Goal: Task Accomplishment & Management: Manage account settings

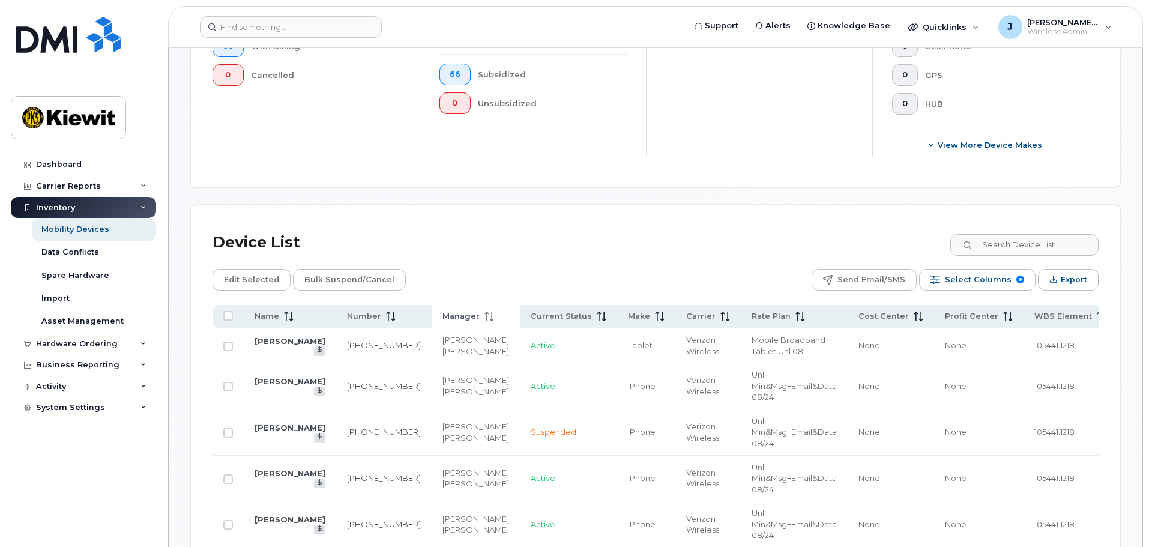
scroll to position [600, 0]
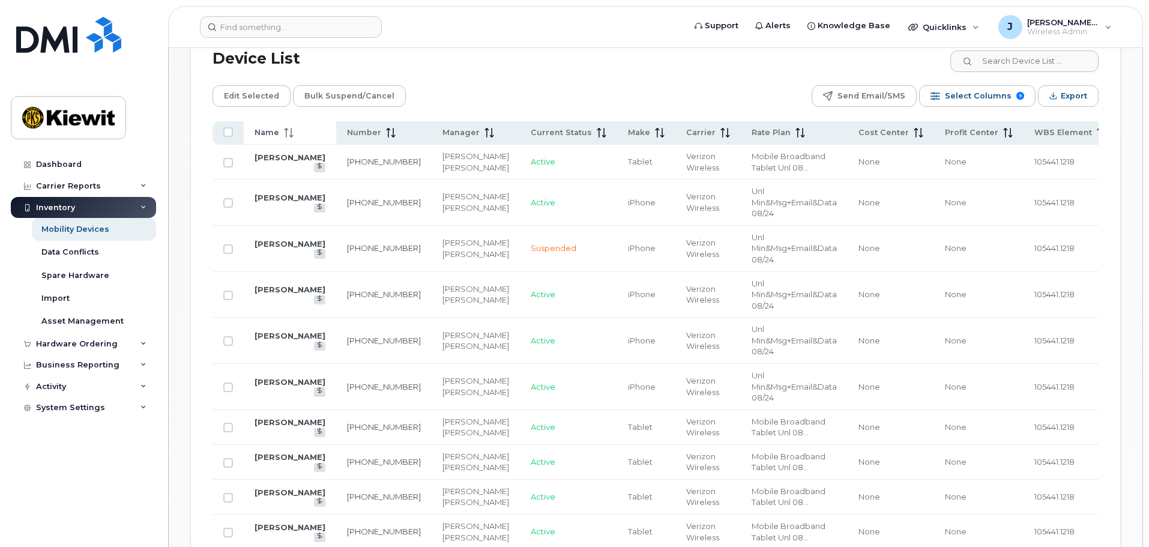
click at [266, 121] on th "Name" at bounding box center [290, 132] width 92 height 23
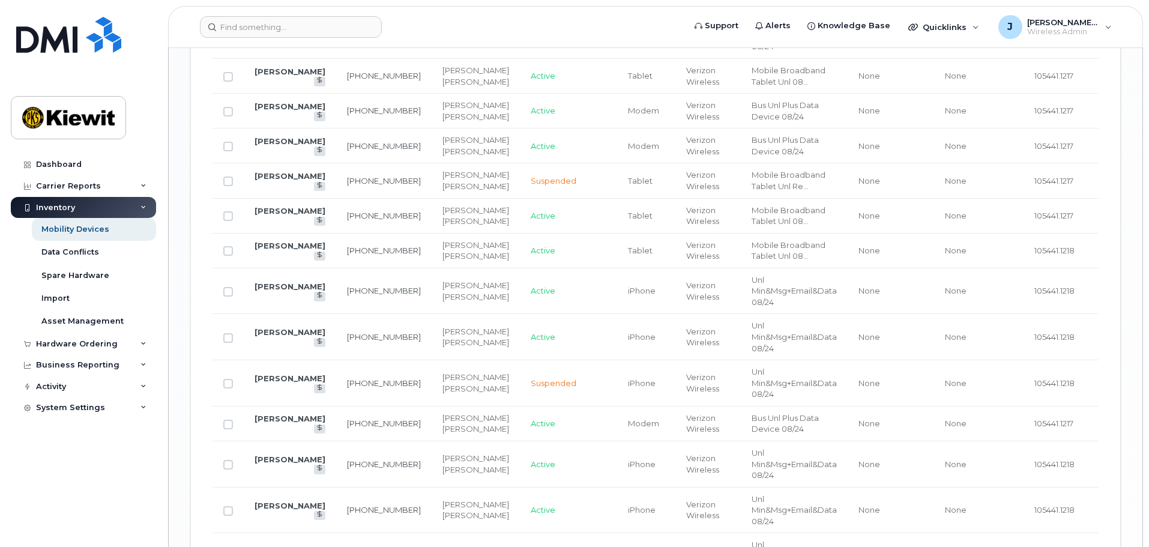
scroll to position [1801, 0]
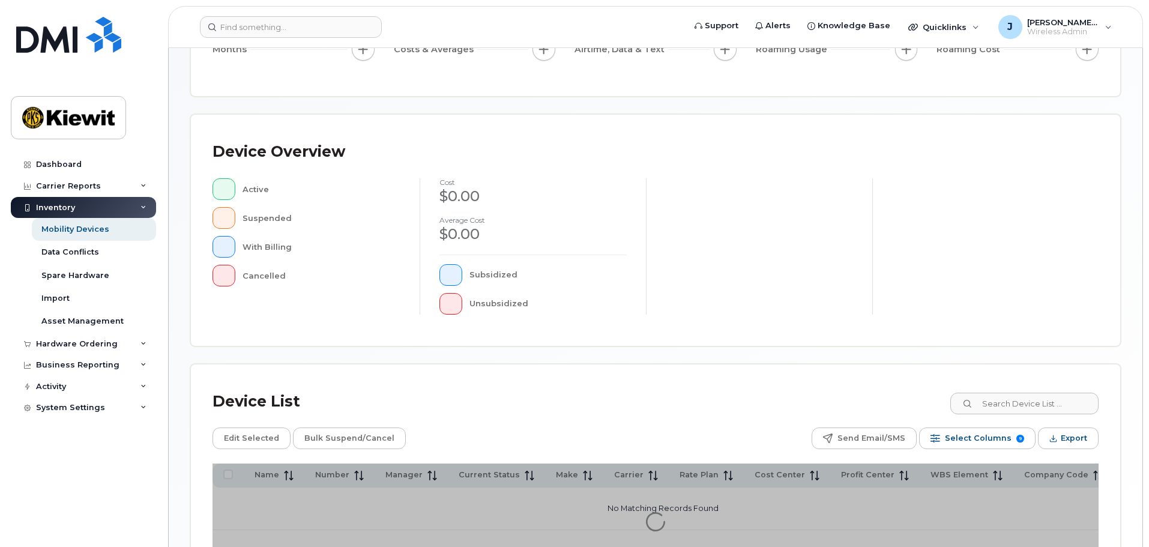
scroll to position [279, 0]
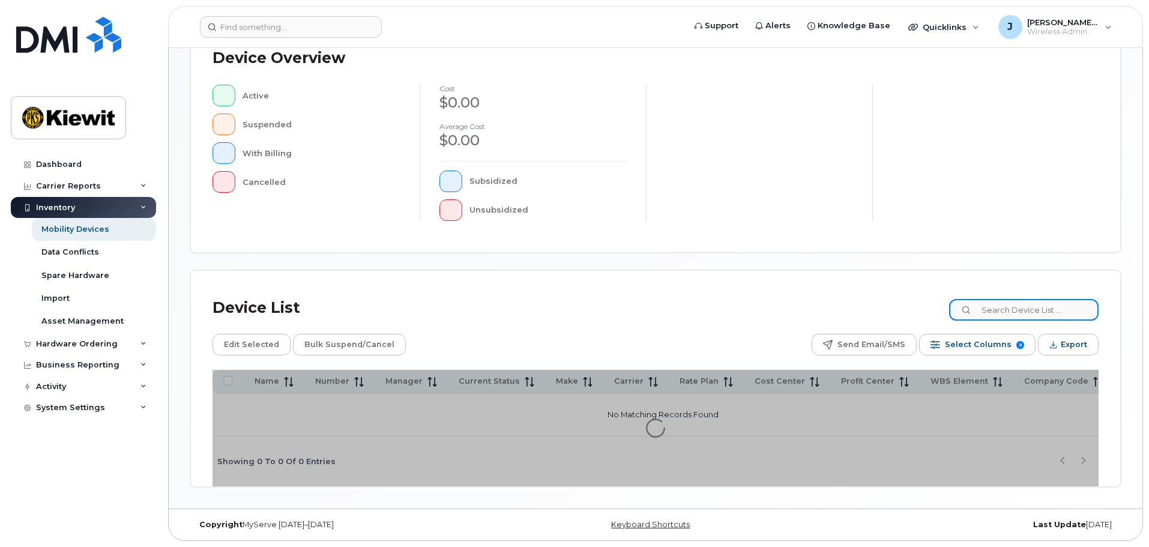
click at [1055, 309] on input at bounding box center [1023, 310] width 149 height 22
type input "105441"
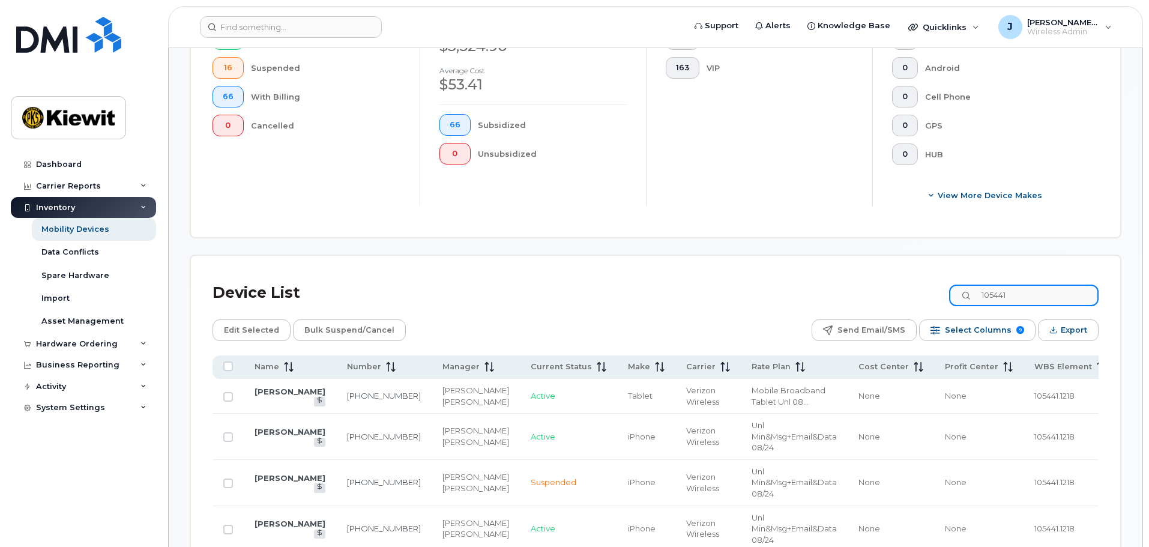
scroll to position [459, 0]
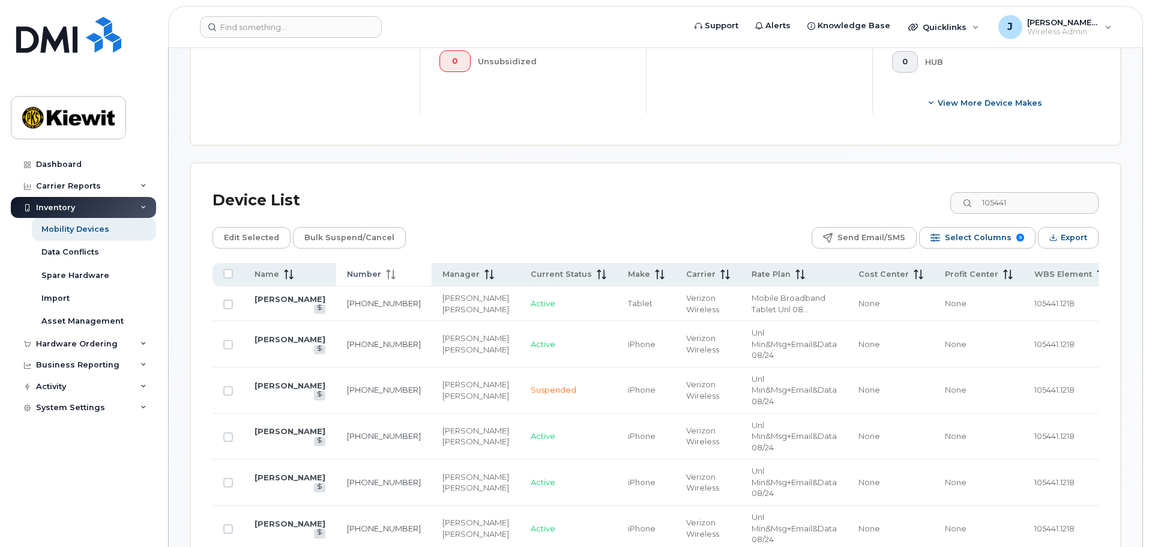
click at [371, 269] on span "Number" at bounding box center [364, 274] width 34 height 11
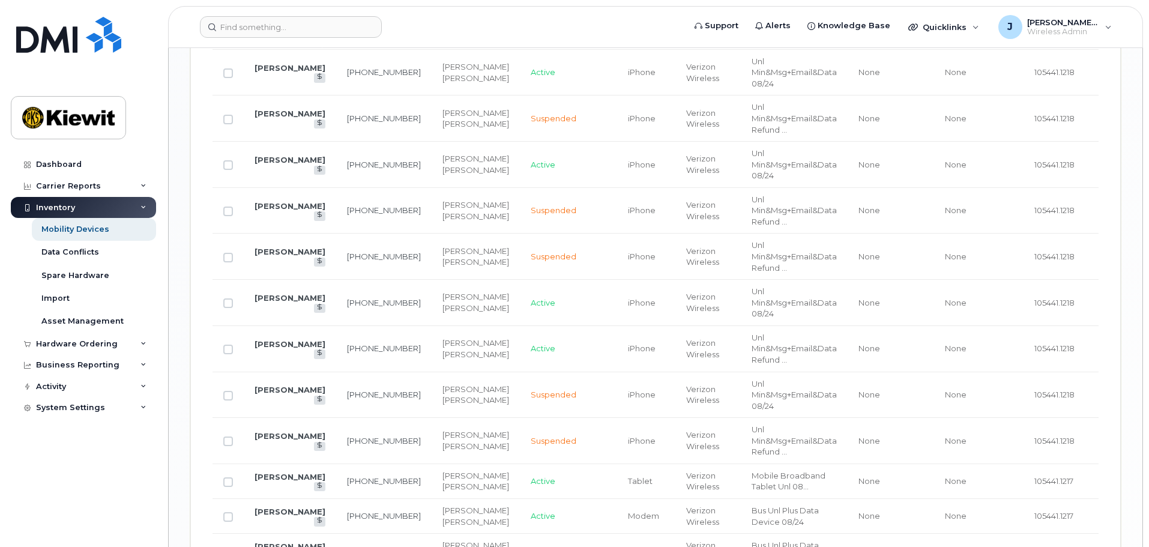
scroll to position [1659, 0]
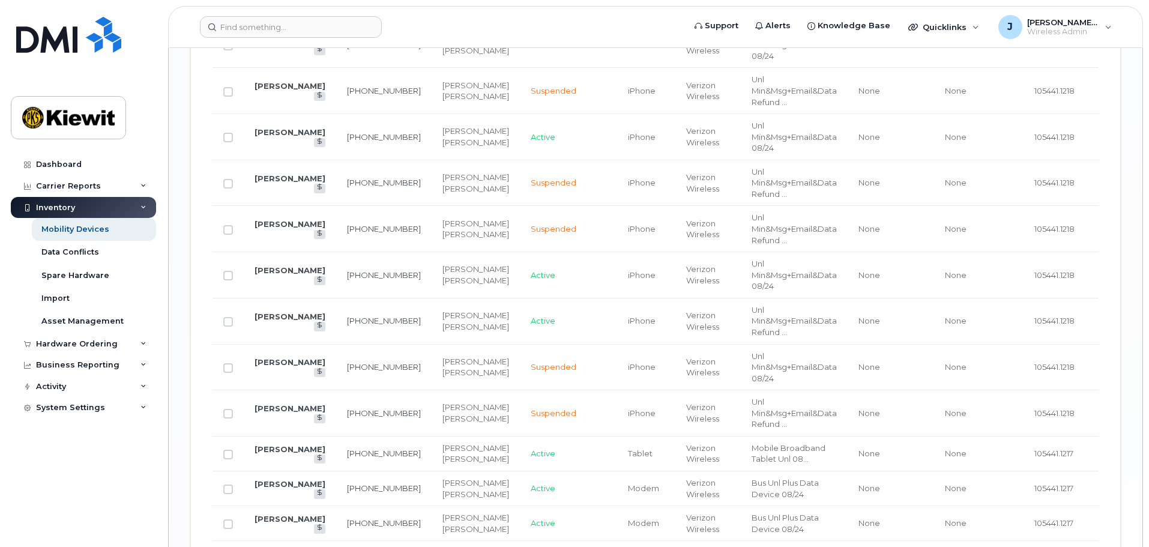
click at [262, 45] on link "[PERSON_NAME]" at bounding box center [290, 40] width 71 height 10
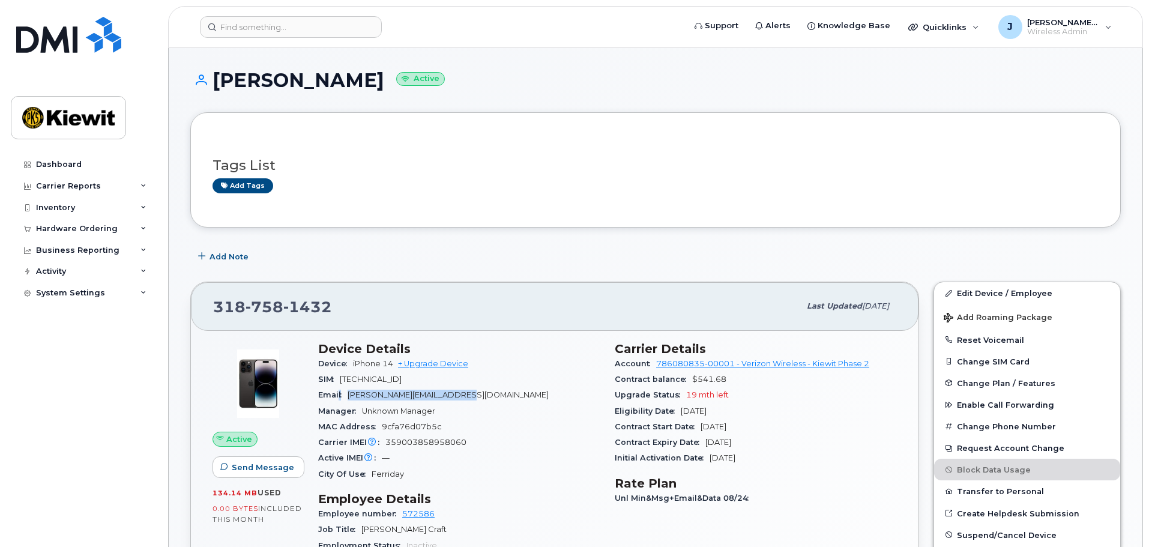
drag, startPoint x: 430, startPoint y: 390, endPoint x: 522, endPoint y: 388, distance: 91.3
click at [515, 388] on div "Email LUIS.SILVA2@1884LINECO.COM" at bounding box center [459, 395] width 282 height 16
click at [541, 401] on div "Email LUIS.SILVA2@1884LINECO.COM" at bounding box center [459, 395] width 282 height 16
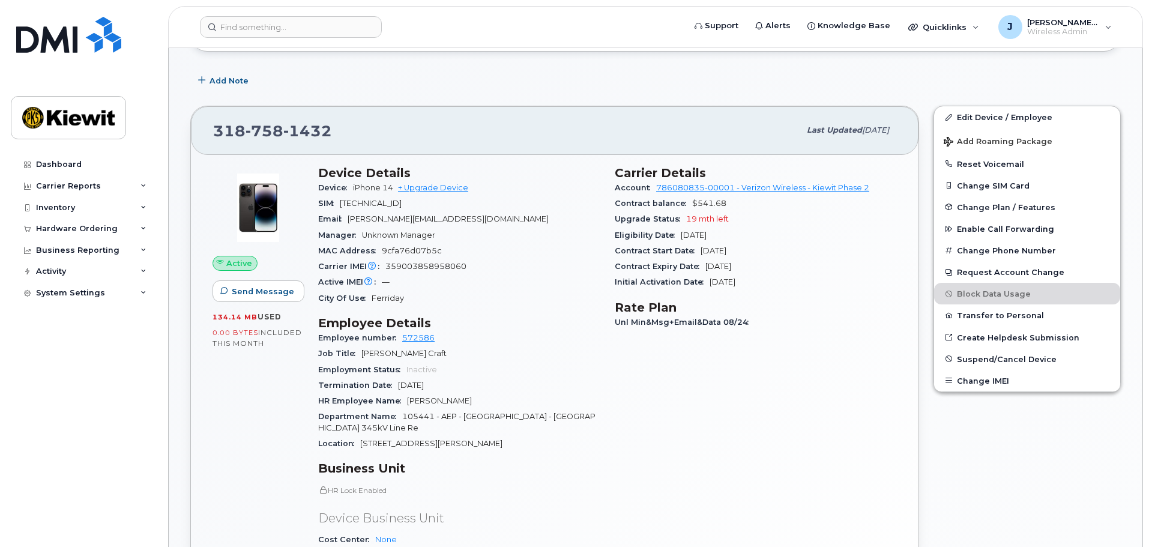
scroll to position [180, 0]
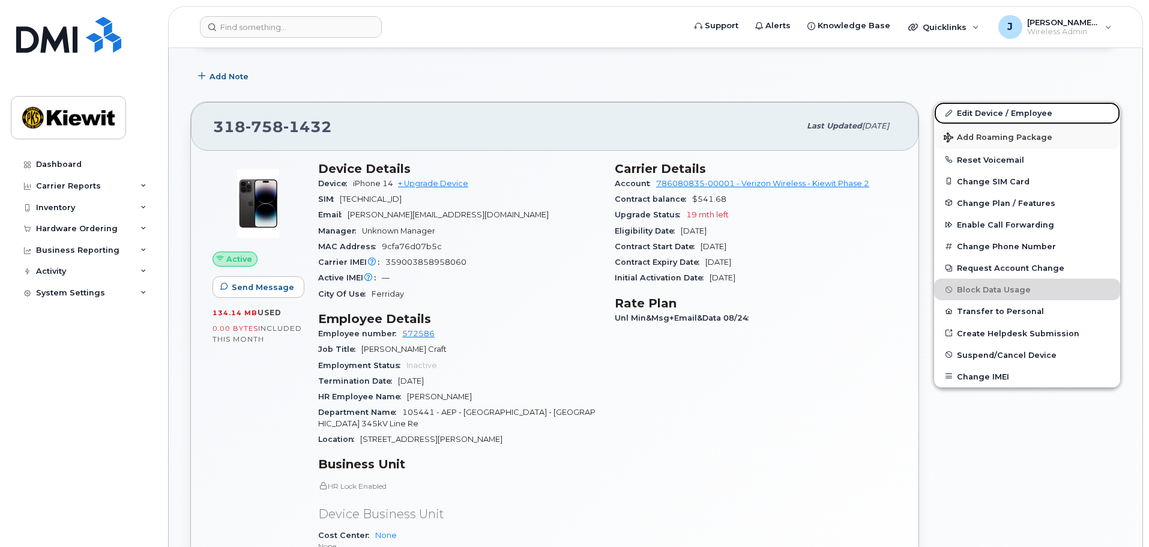
drag, startPoint x: 959, startPoint y: 113, endPoint x: 948, endPoint y: 126, distance: 17.5
click at [960, 113] on link "Edit Device / Employee" at bounding box center [1027, 113] width 186 height 22
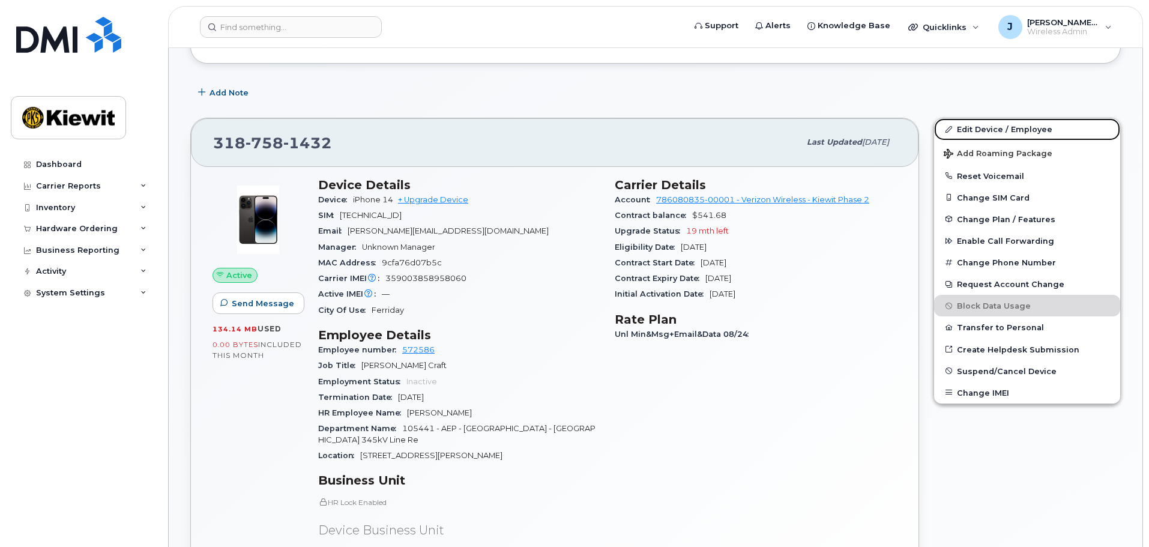
scroll to position [0, 0]
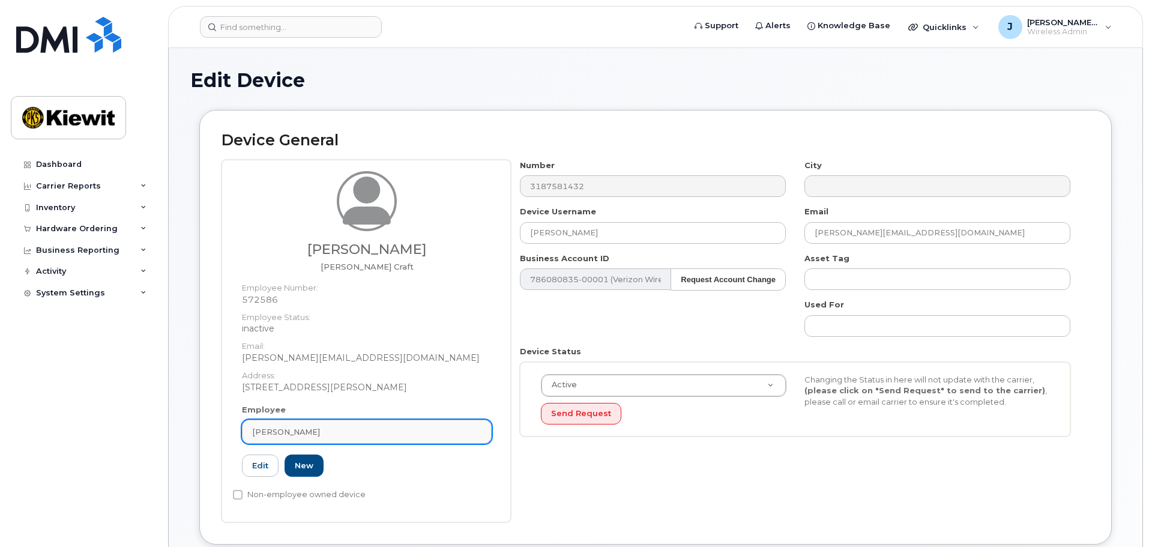
click at [323, 420] on link "Luis Silva" at bounding box center [367, 432] width 250 height 24
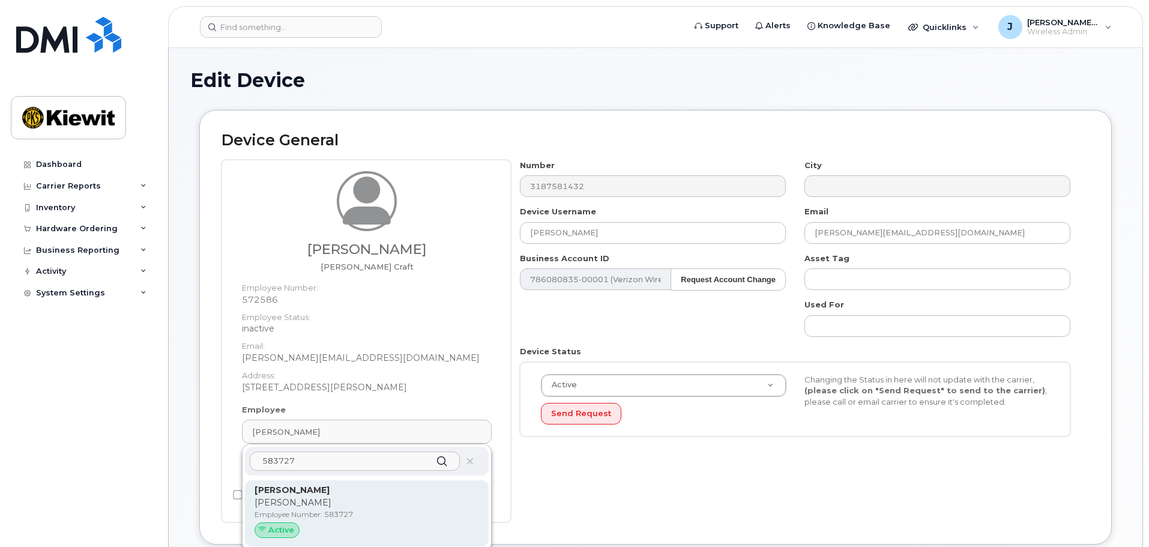
type input "583727"
click at [366, 495] on p "Cameron Selmon" at bounding box center [367, 490] width 225 height 13
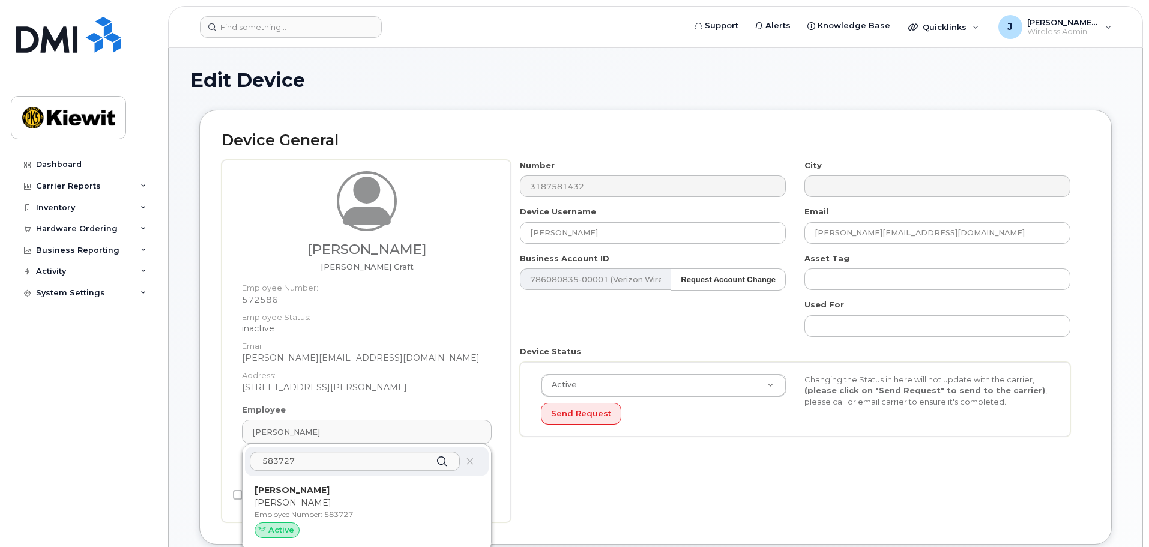
type input "583727"
type input "Cameron Selmon"
type input "cameron.selmon@1884lineco.com"
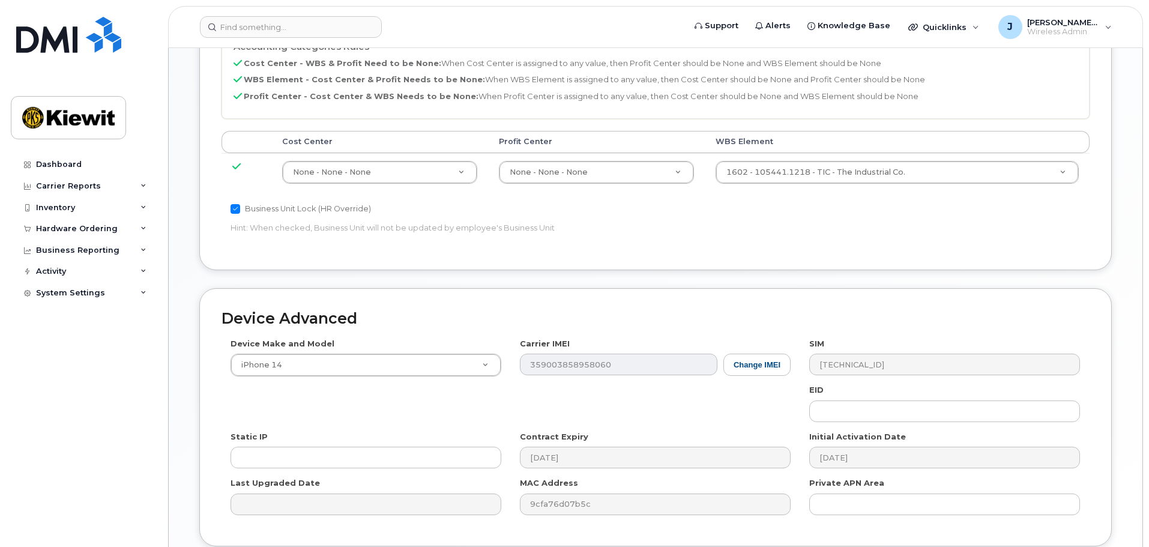
scroll to position [661, 0]
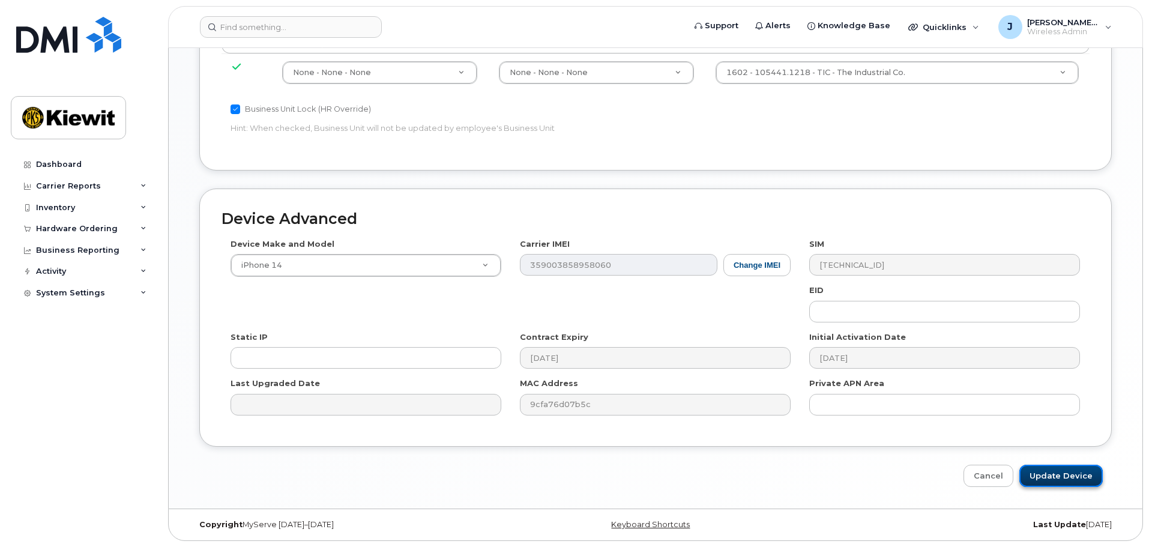
click at [1081, 479] on input "Update Device" at bounding box center [1060, 476] width 83 height 22
type input "Saving..."
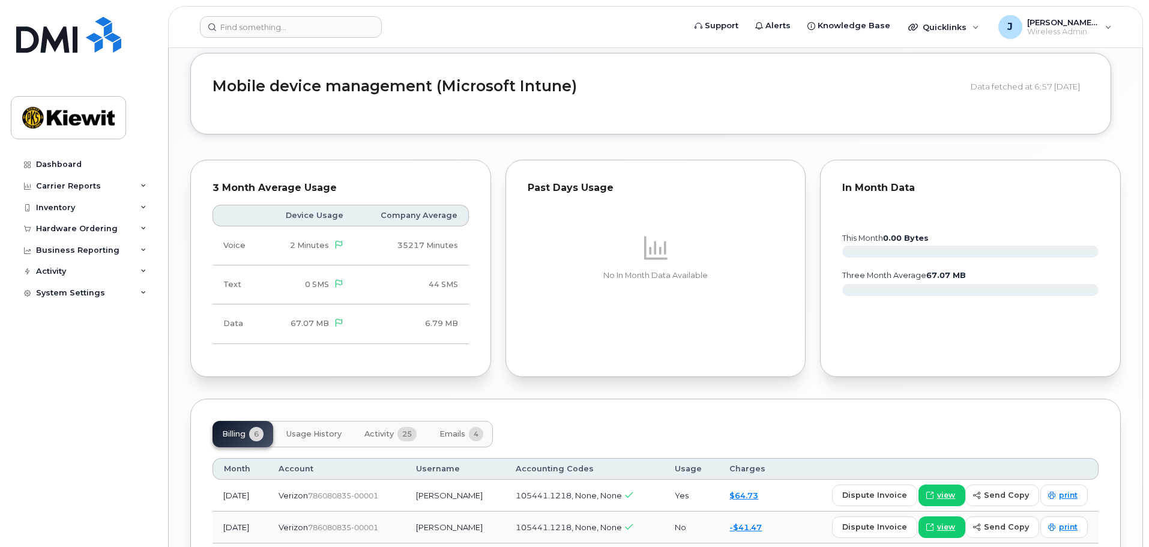
scroll to position [660, 0]
